Goal: Check status: Check status

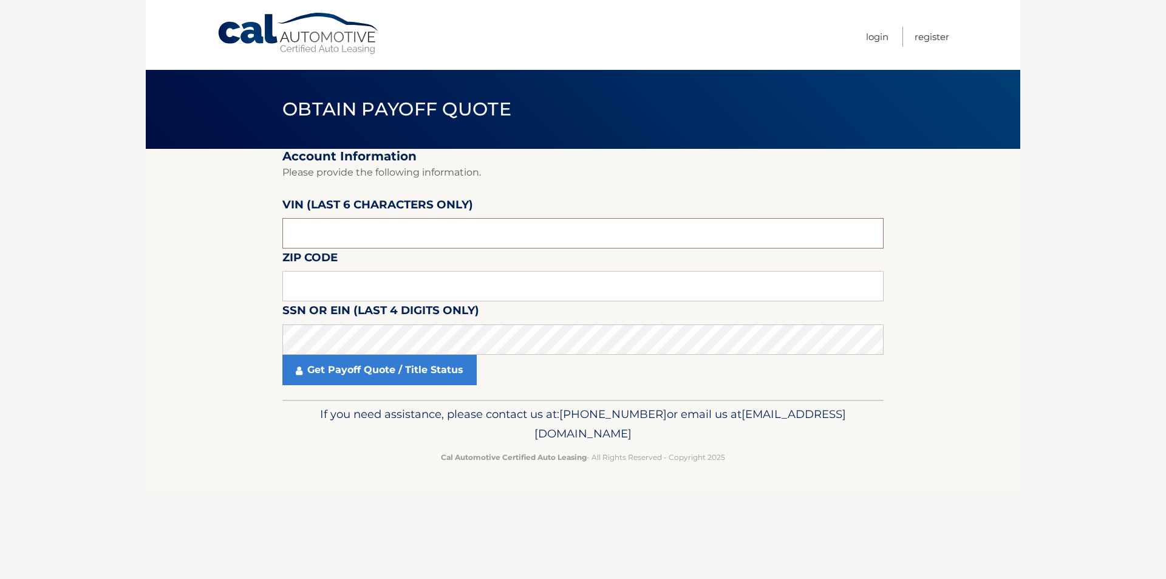
click at [375, 234] on input "text" at bounding box center [582, 233] width 601 height 30
type input "001901"
click at [366, 278] on input "text" at bounding box center [582, 286] width 601 height 30
type input "07069"
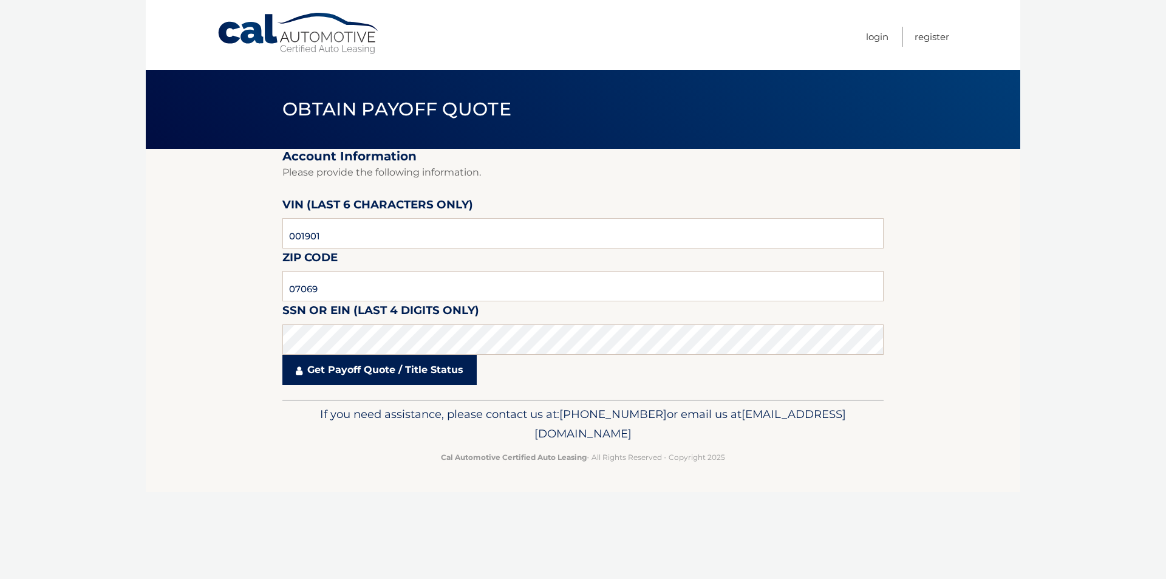
click at [394, 367] on link "Get Payoff Quote / Title Status" at bounding box center [379, 370] width 194 height 30
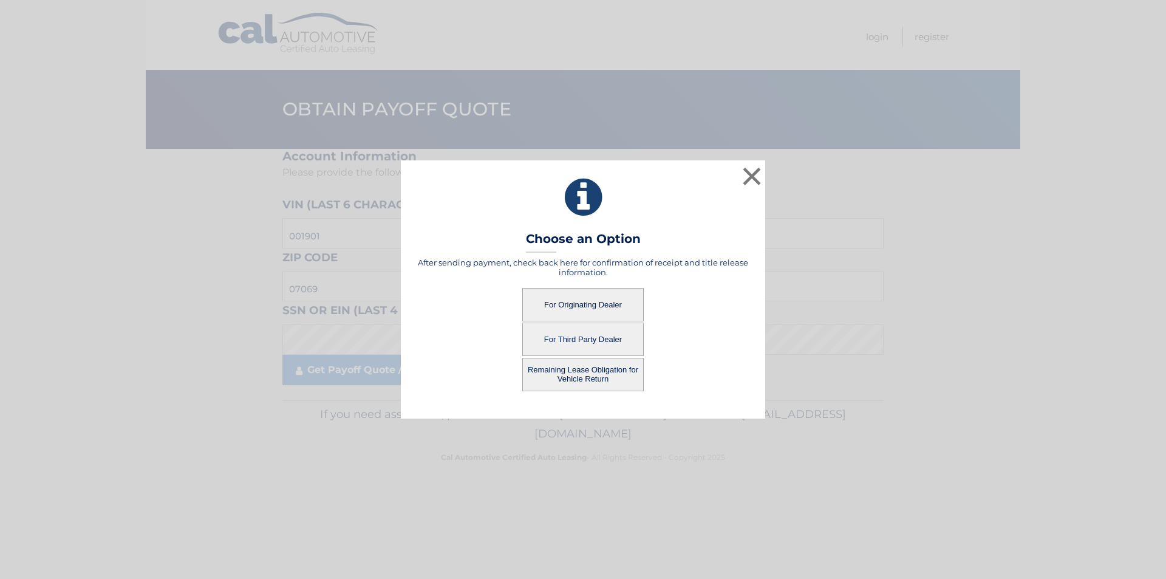
click at [595, 304] on button "For Originating Dealer" at bounding box center [582, 304] width 121 height 33
click at [587, 303] on button "For Originating Dealer" at bounding box center [582, 304] width 121 height 33
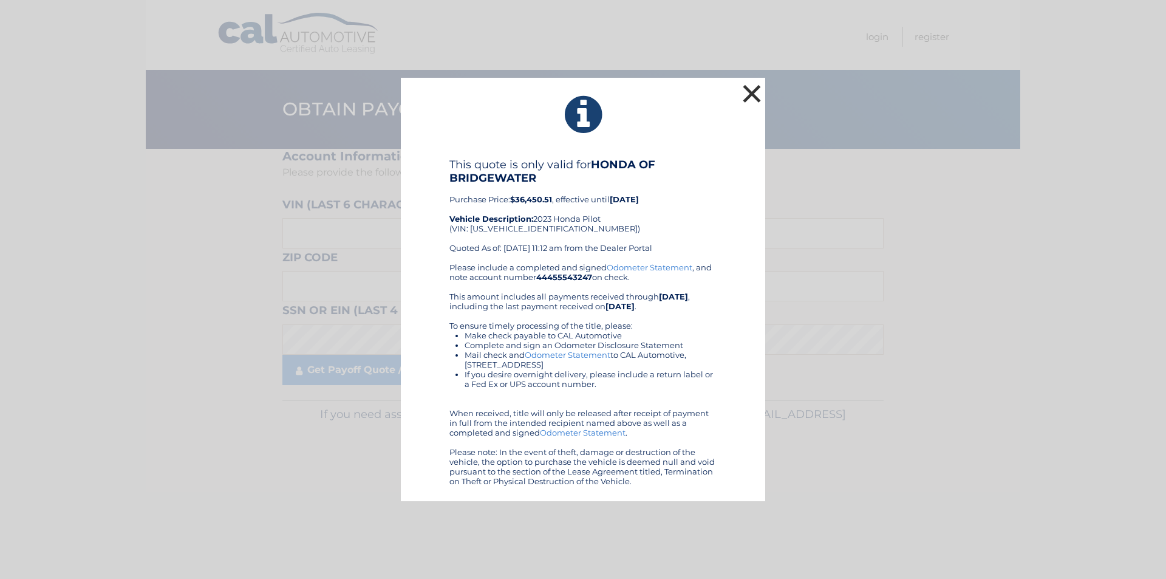
click at [749, 95] on button "×" at bounding box center [752, 93] width 24 height 24
